Goal: Information Seeking & Learning: Check status

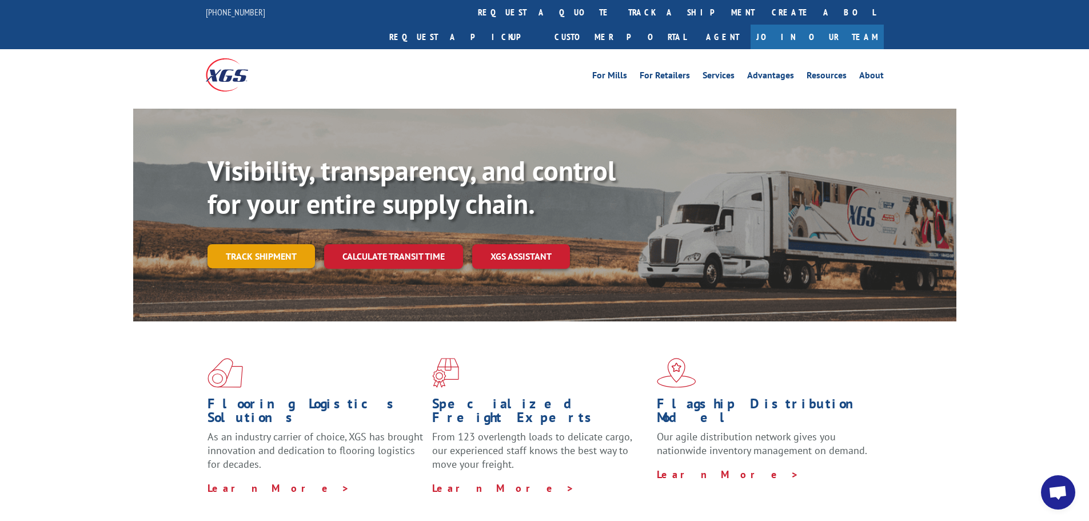
click at [245, 244] on link "Track shipment" at bounding box center [261, 256] width 107 height 24
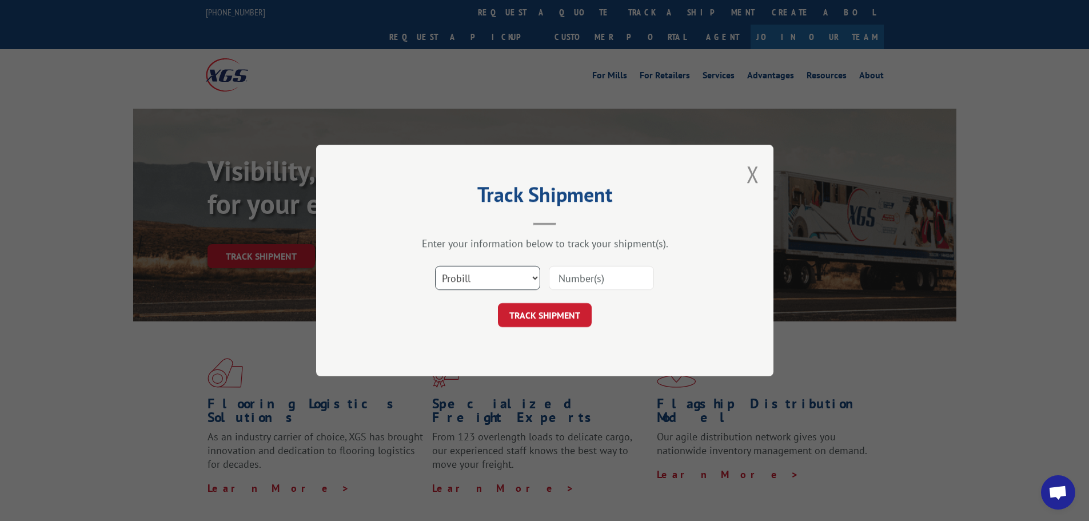
click at [443, 282] on select "Select category... Probill BOL PO" at bounding box center [487, 278] width 105 height 24
select select "po"
click at [435, 266] on select "Select category... Probill BOL PO" at bounding box center [487, 278] width 105 height 24
click at [579, 278] on input at bounding box center [601, 278] width 105 height 24
paste input "60523244"
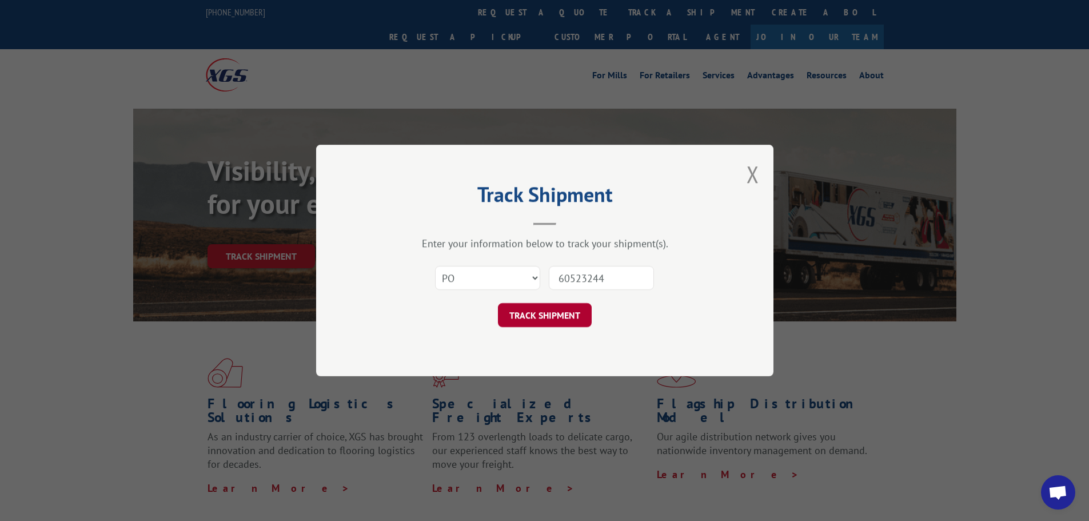
type input "60523244"
click at [533, 312] on button "TRACK SHIPMENT" at bounding box center [545, 315] width 94 height 24
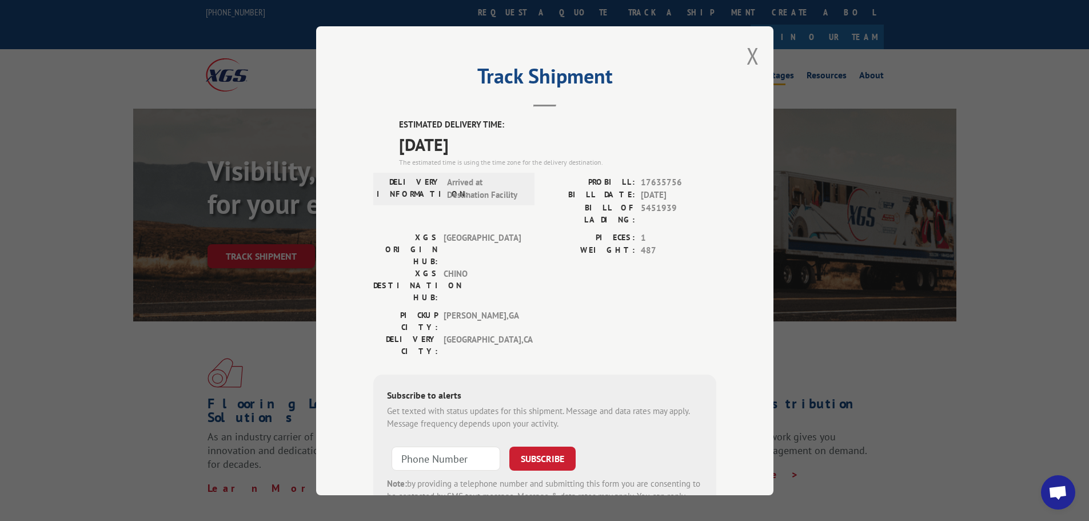
drag, startPoint x: 750, startPoint y: 53, endPoint x: 763, endPoint y: 57, distance: 14.1
click at [751, 53] on button "Close modal" at bounding box center [753, 56] width 13 height 30
